Goal: Navigation & Orientation: Find specific page/section

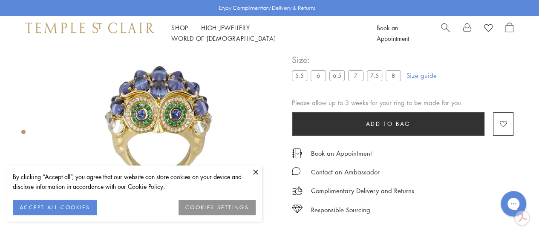
scroll to position [40, 0]
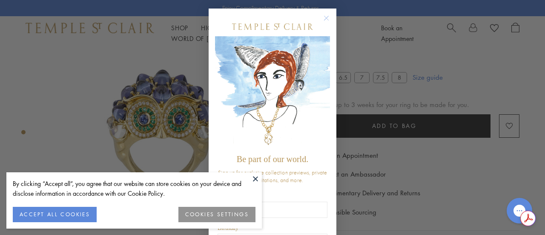
click at [325, 19] on icon "Close dialog" at bounding box center [327, 18] width 4 height 4
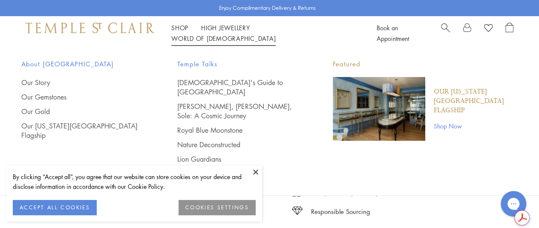
click at [192, 69] on span "Temple Talks" at bounding box center [238, 64] width 122 height 11
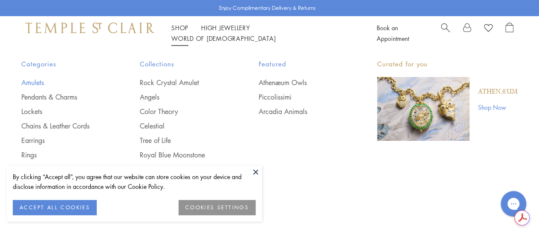
click at [26, 84] on link "Amulets" at bounding box center [63, 82] width 84 height 9
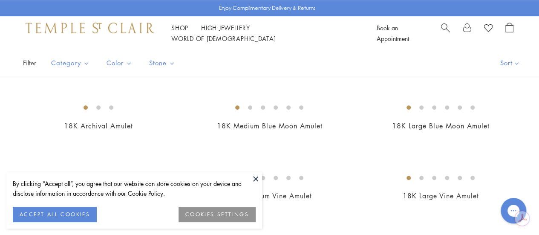
scroll to position [178, 0]
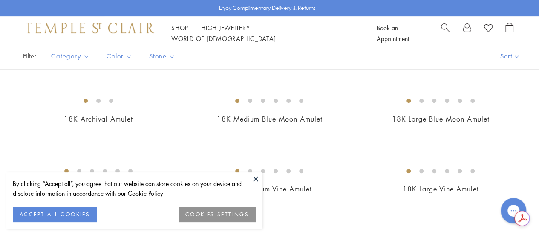
click at [83, 215] on button "ACCEPT ALL COOKIES" at bounding box center [55, 214] width 84 height 15
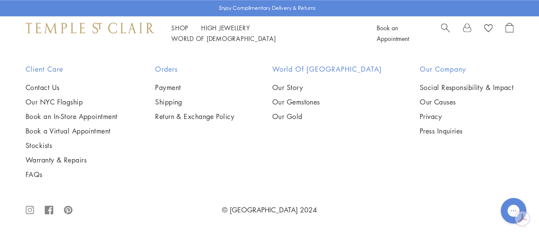
scroll to position [5243, 0]
click at [228, 32] on link "High Jewellery High Jewellery" at bounding box center [225, 27] width 49 height 9
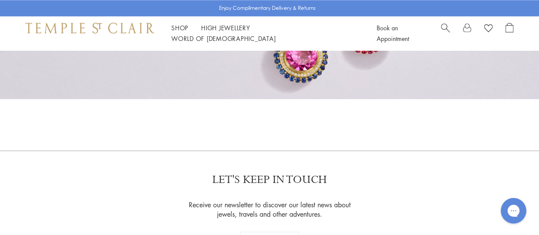
scroll to position [573, 0]
